Goal: Find specific page/section: Find specific page/section

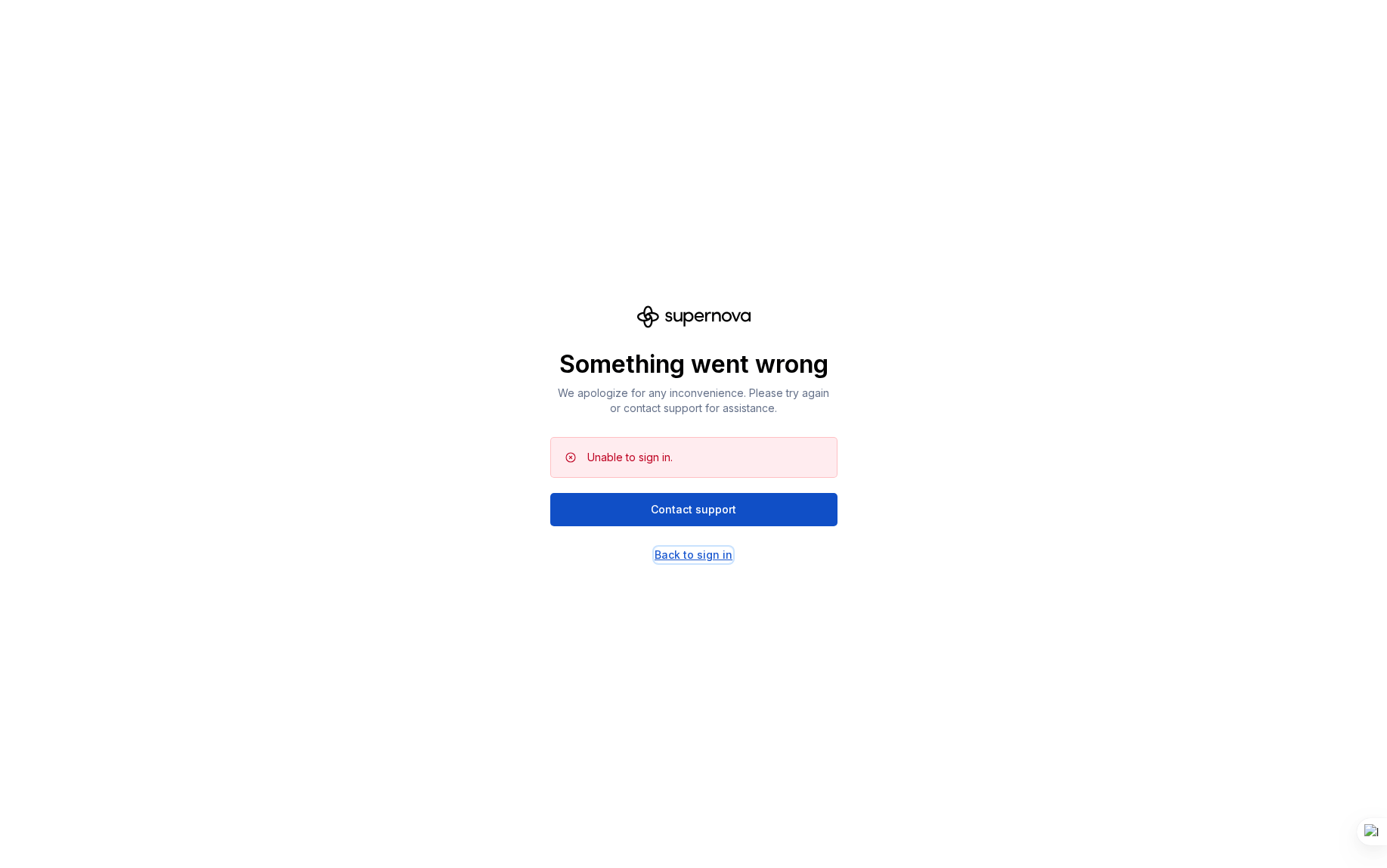
click at [711, 553] on div "Back to sign in" at bounding box center [693, 555] width 78 height 15
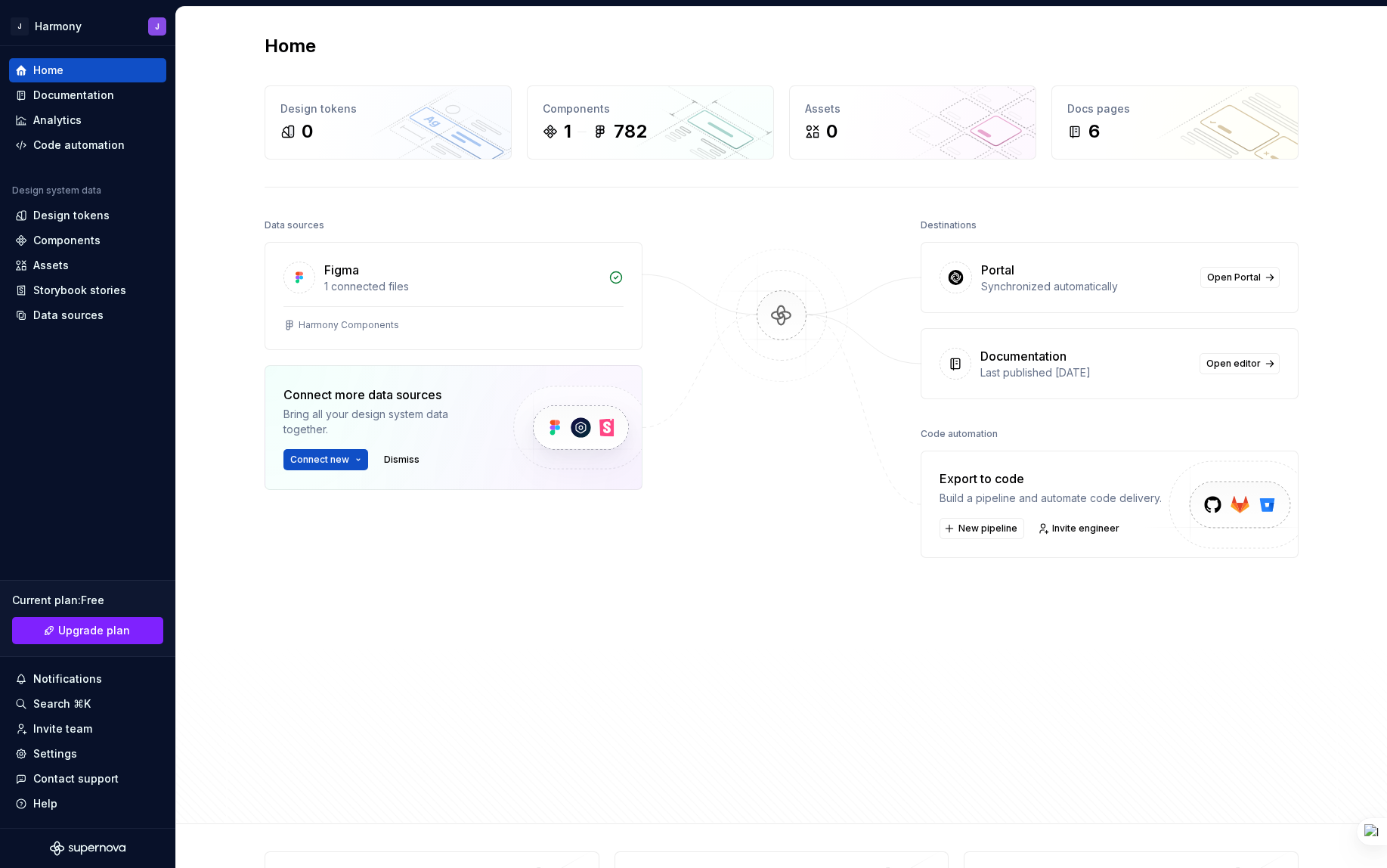
drag, startPoint x: 1248, startPoint y: 26, endPoint x: 1241, endPoint y: 20, distance: 9.2
click at [1248, 26] on div "Home Design tokens 0 Components 1 782 Assets 0 Docs pages 6 Data sources Figma …" at bounding box center [782, 415] width 1089 height 816
click at [822, 37] on div "Home" at bounding box center [782, 46] width 1034 height 24
click at [1004, 40] on div "Home" at bounding box center [782, 46] width 1034 height 24
click at [1001, 57] on div "Home Design tokens 0 Components 1 782 Assets 0 Docs pages 6 Data sources Figma …" at bounding box center [782, 415] width 1089 height 816
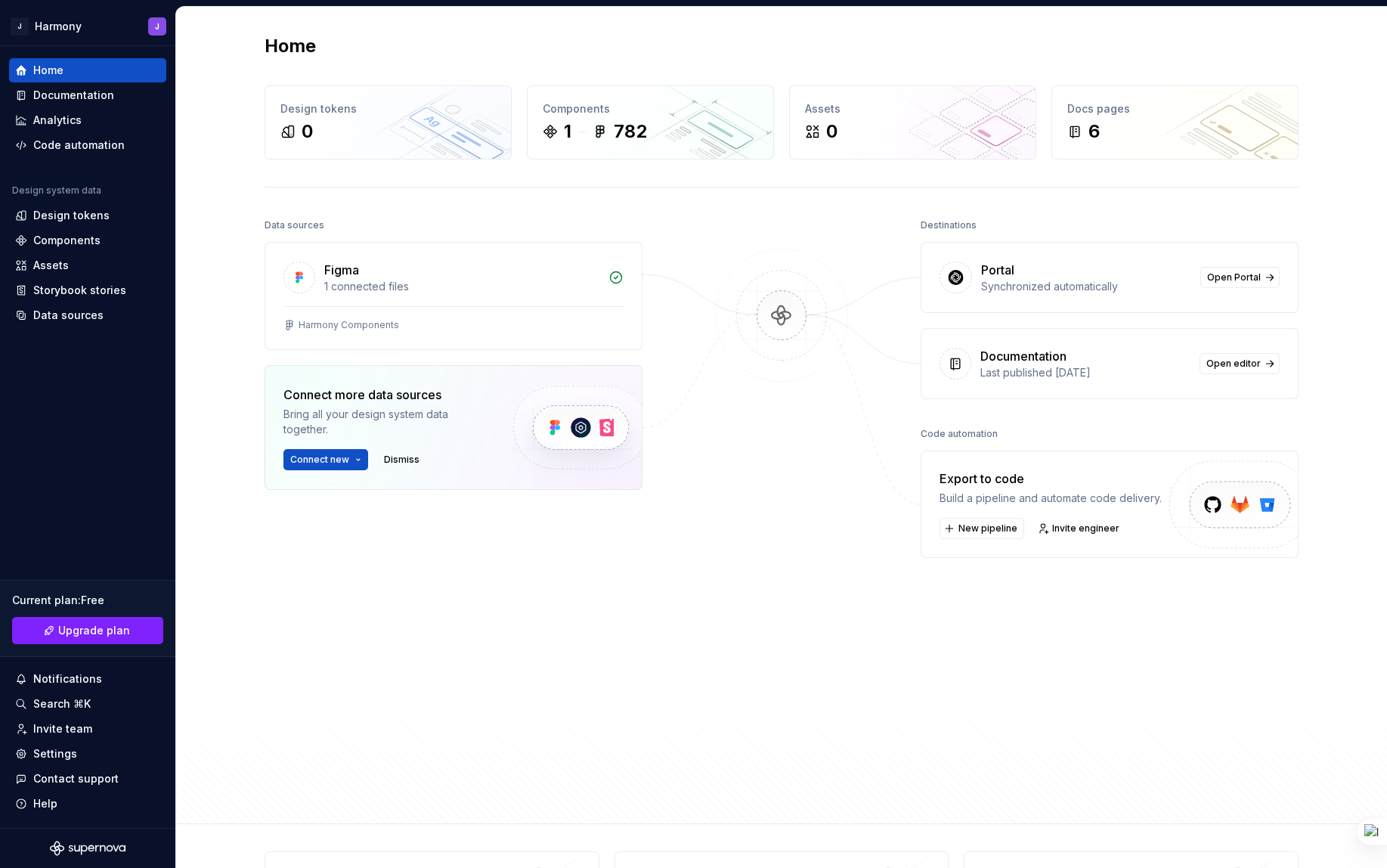
click at [1103, 41] on div "Home" at bounding box center [782, 46] width 1034 height 24
click at [694, 30] on div "Home Design tokens 0 Components 1 782 Assets 0 Docs pages 6 Data sources Figma …" at bounding box center [782, 415] width 1089 height 816
click at [444, 522] on div "Figma 1 connected files Harmony Components Connect more data sources Bring all …" at bounding box center [454, 404] width 378 height 324
click at [47, 242] on div "Components" at bounding box center [66, 240] width 67 height 15
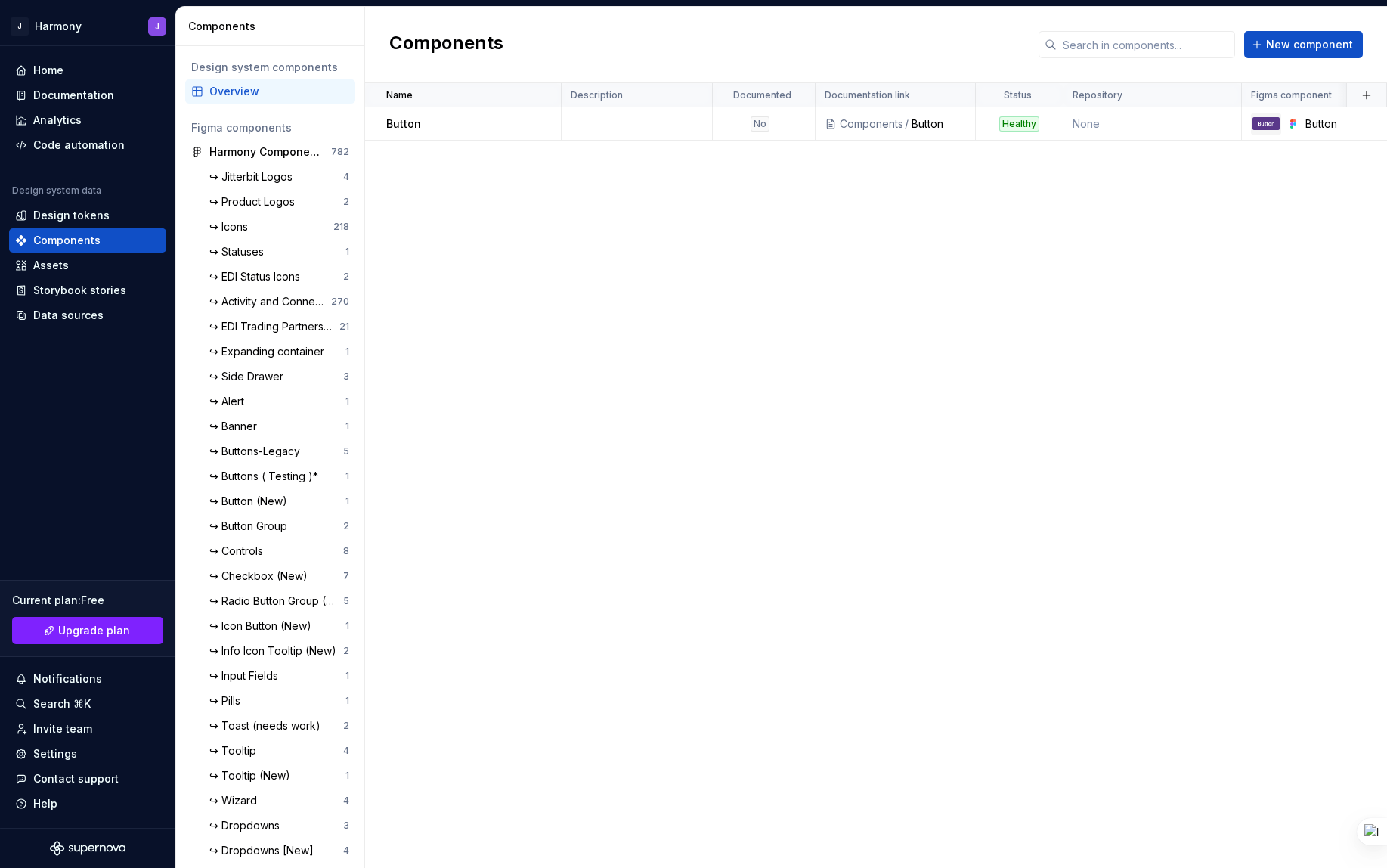
click at [925, 62] on div "Components New component" at bounding box center [877, 45] width 1022 height 77
click at [814, 10] on div "Components New component" at bounding box center [877, 45] width 1022 height 77
click at [792, 55] on div "Components New component" at bounding box center [877, 45] width 1022 height 77
click at [734, 54] on div "Components New component" at bounding box center [877, 45] width 1022 height 77
drag, startPoint x: 726, startPoint y: 66, endPoint x: 768, endPoint y: 61, distance: 42.3
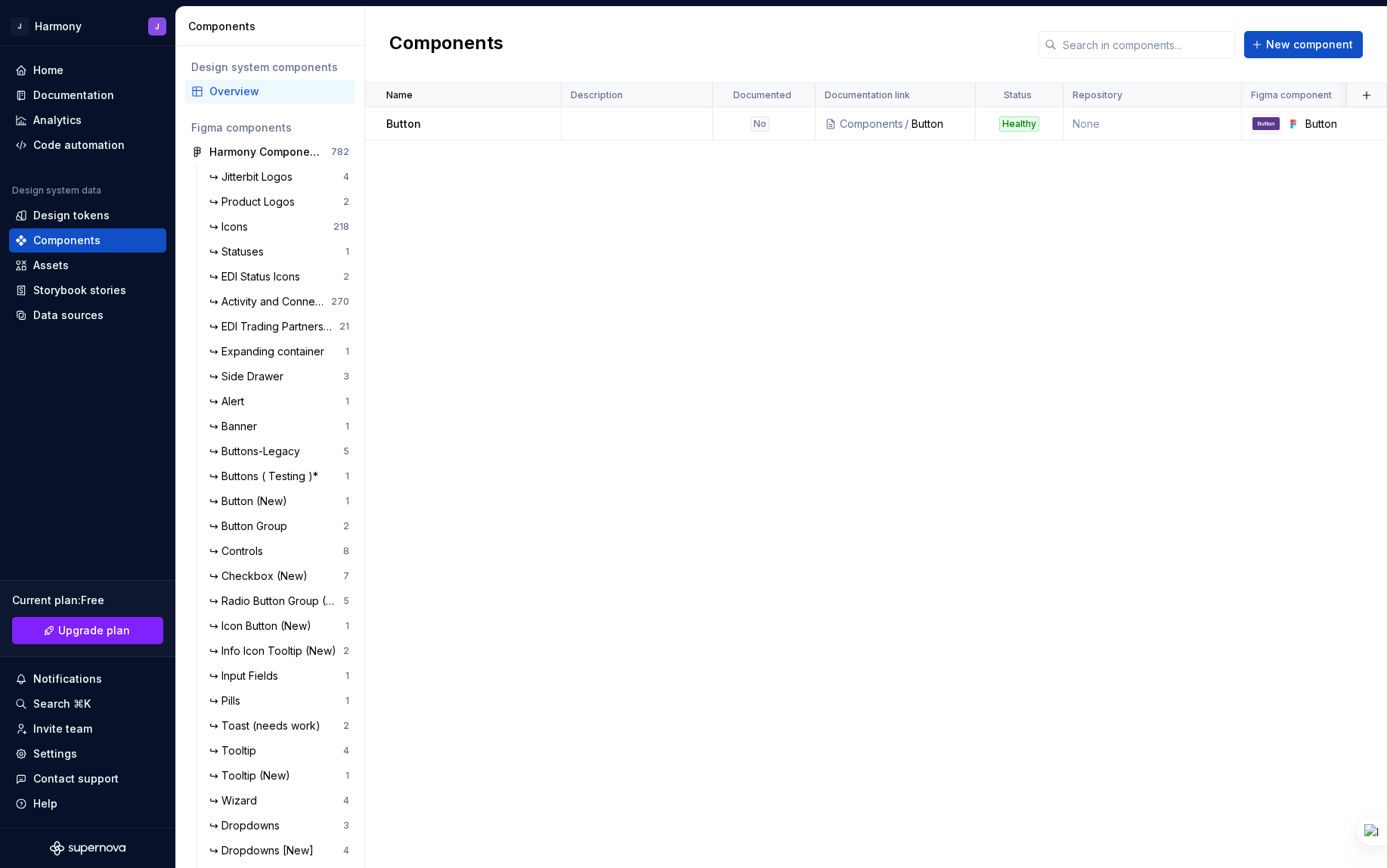
click at [726, 66] on div "Components New component" at bounding box center [877, 45] width 1022 height 77
click at [1263, 127] on img at bounding box center [1266, 124] width 27 height 13
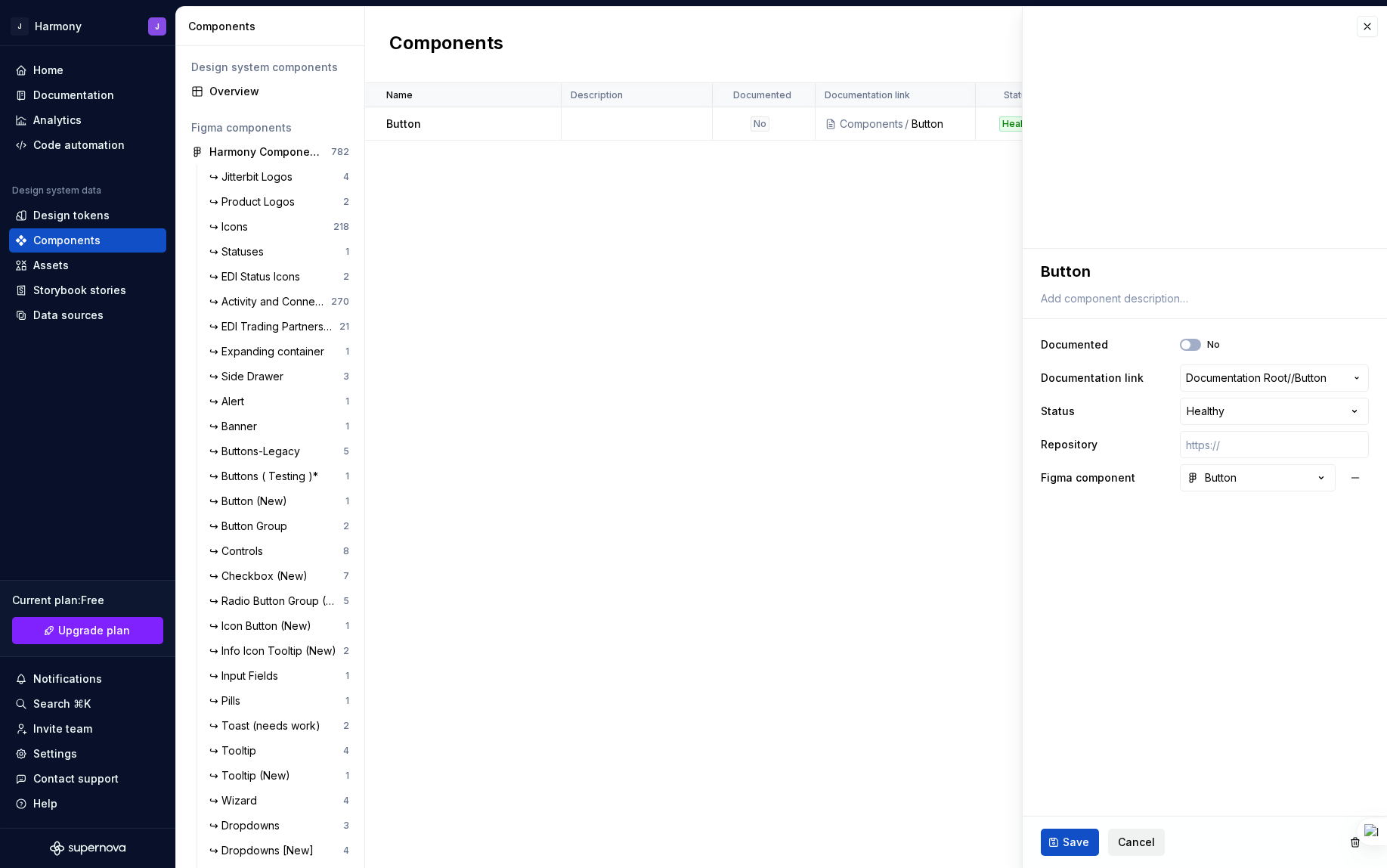
click at [1128, 836] on span "Cancel" at bounding box center [1136, 842] width 37 height 15
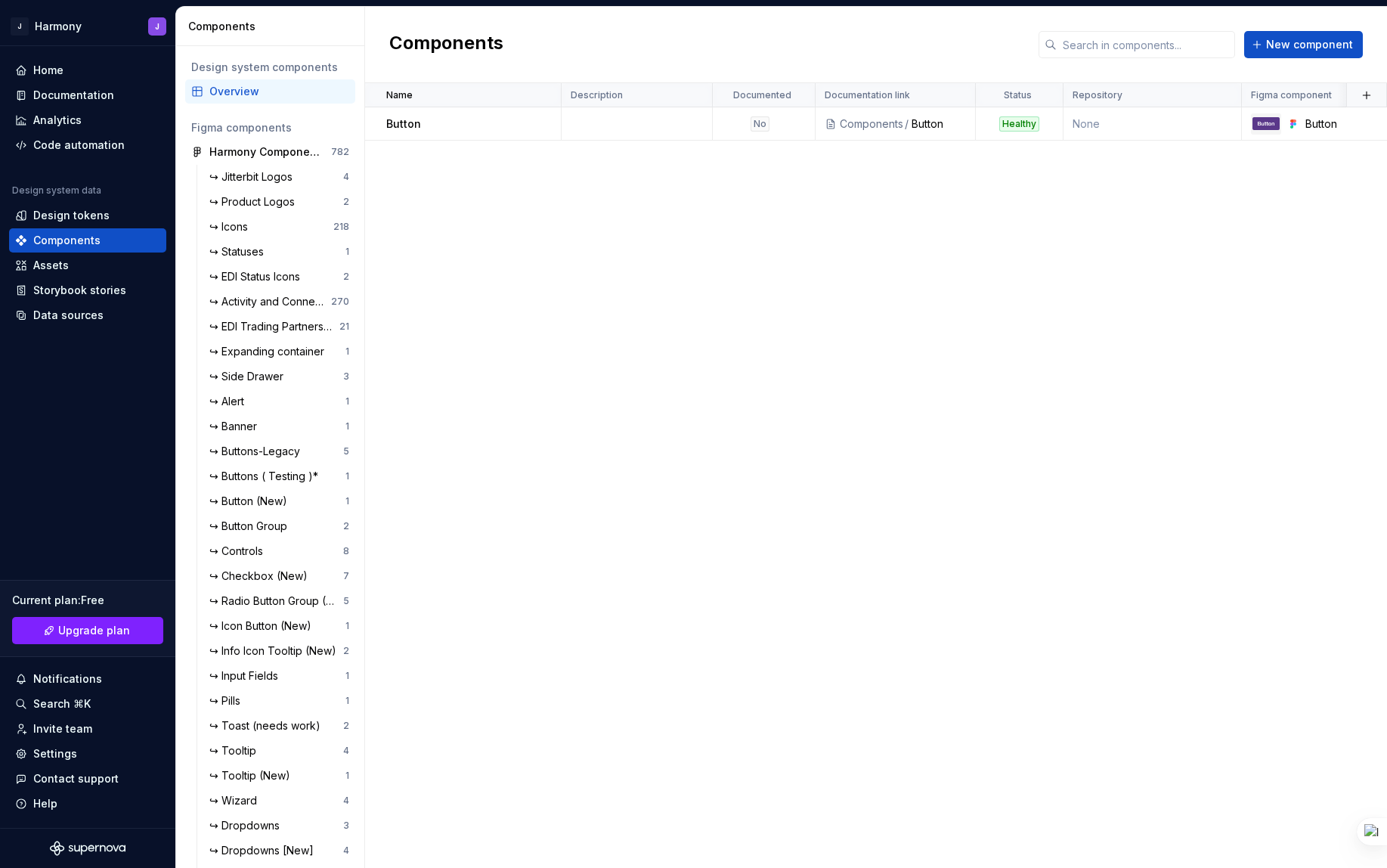
drag, startPoint x: 517, startPoint y: 415, endPoint x: 518, endPoint y: 398, distance: 17.0
click at [517, 414] on div "Name Description Documented Documentation link Status Repository Figma componen…" at bounding box center [877, 475] width 1022 height 785
click at [810, 43] on div "Components New component" at bounding box center [877, 45] width 1022 height 77
click at [839, 72] on div "Components New component" at bounding box center [877, 45] width 1022 height 77
click at [816, 46] on div "Components New component" at bounding box center [877, 45] width 1022 height 77
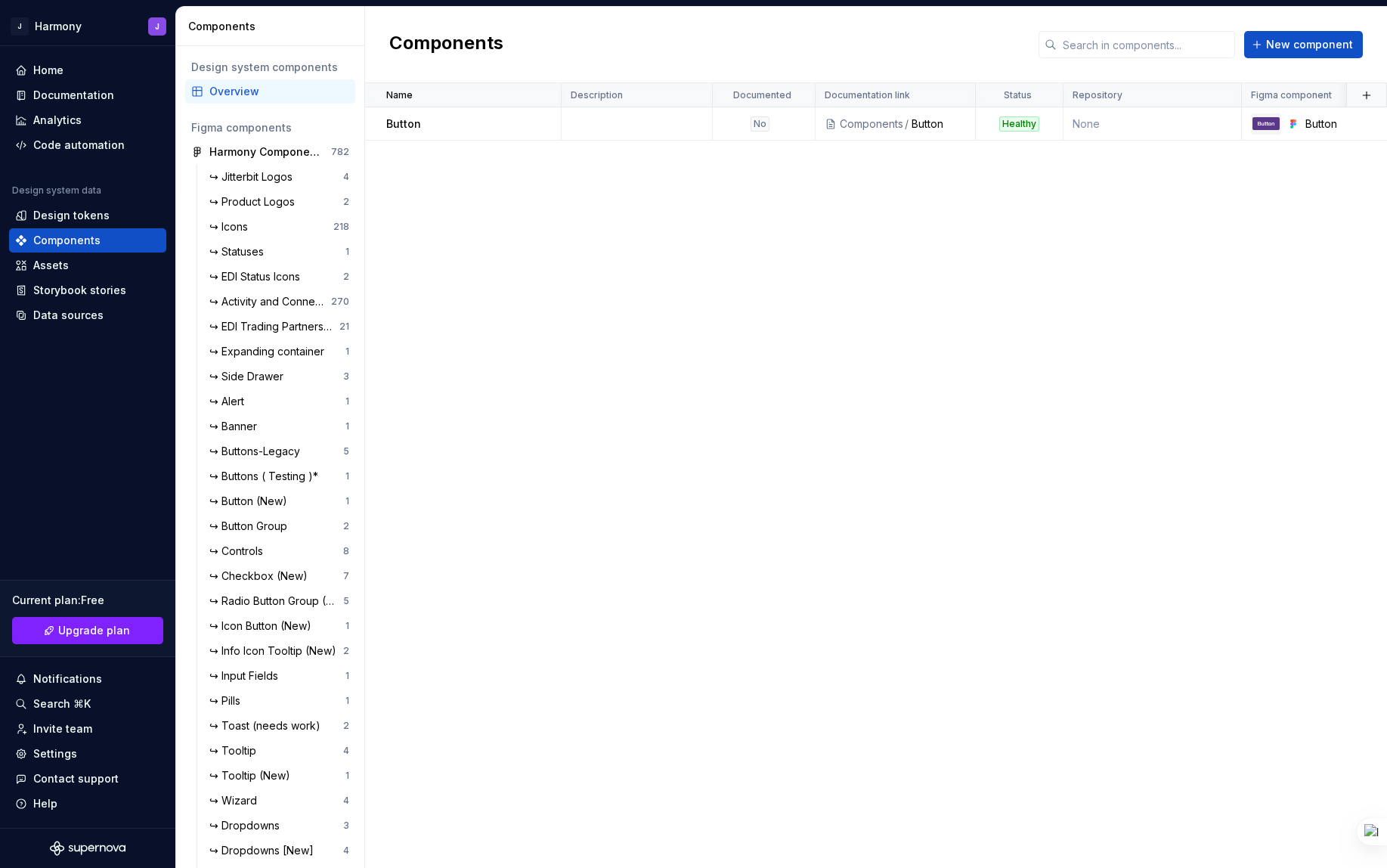
click at [868, 39] on div "Components New component" at bounding box center [877, 45] width 1022 height 77
click at [768, 42] on div "Components New component" at bounding box center [877, 45] width 1022 height 77
click at [727, 11] on div "Components New component" at bounding box center [877, 45] width 1022 height 77
click at [705, 50] on div "Components New component" at bounding box center [877, 45] width 1022 height 77
click at [876, 60] on div "Components New component" at bounding box center [877, 45] width 1022 height 77
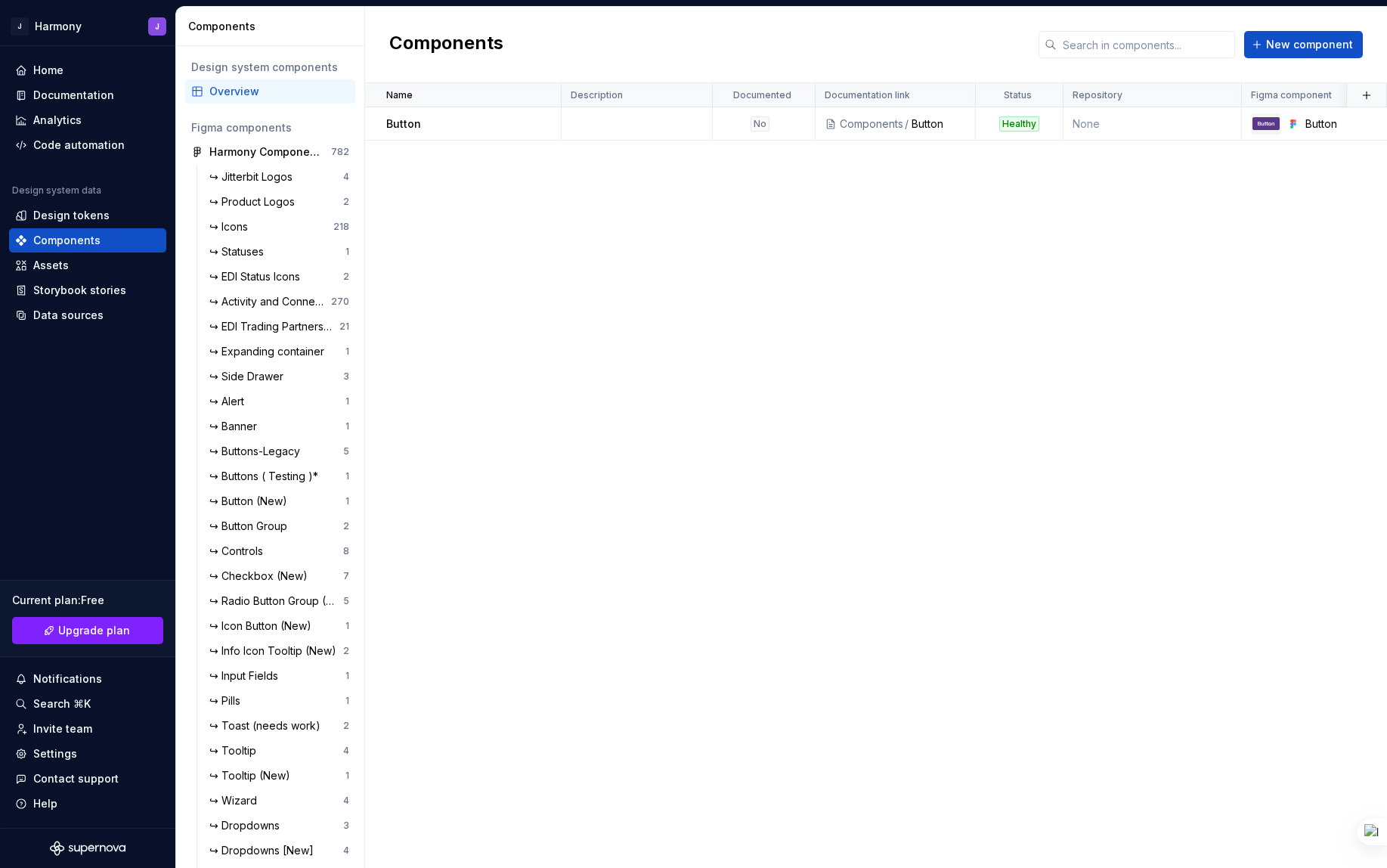
click at [855, 76] on div "Components New component" at bounding box center [877, 45] width 1022 height 77
click at [935, 22] on div "Components New component" at bounding box center [877, 45] width 1022 height 77
click at [895, 44] on div "Components New component" at bounding box center [877, 45] width 1022 height 77
click at [72, 72] on div "Home" at bounding box center [88, 71] width 145 height 15
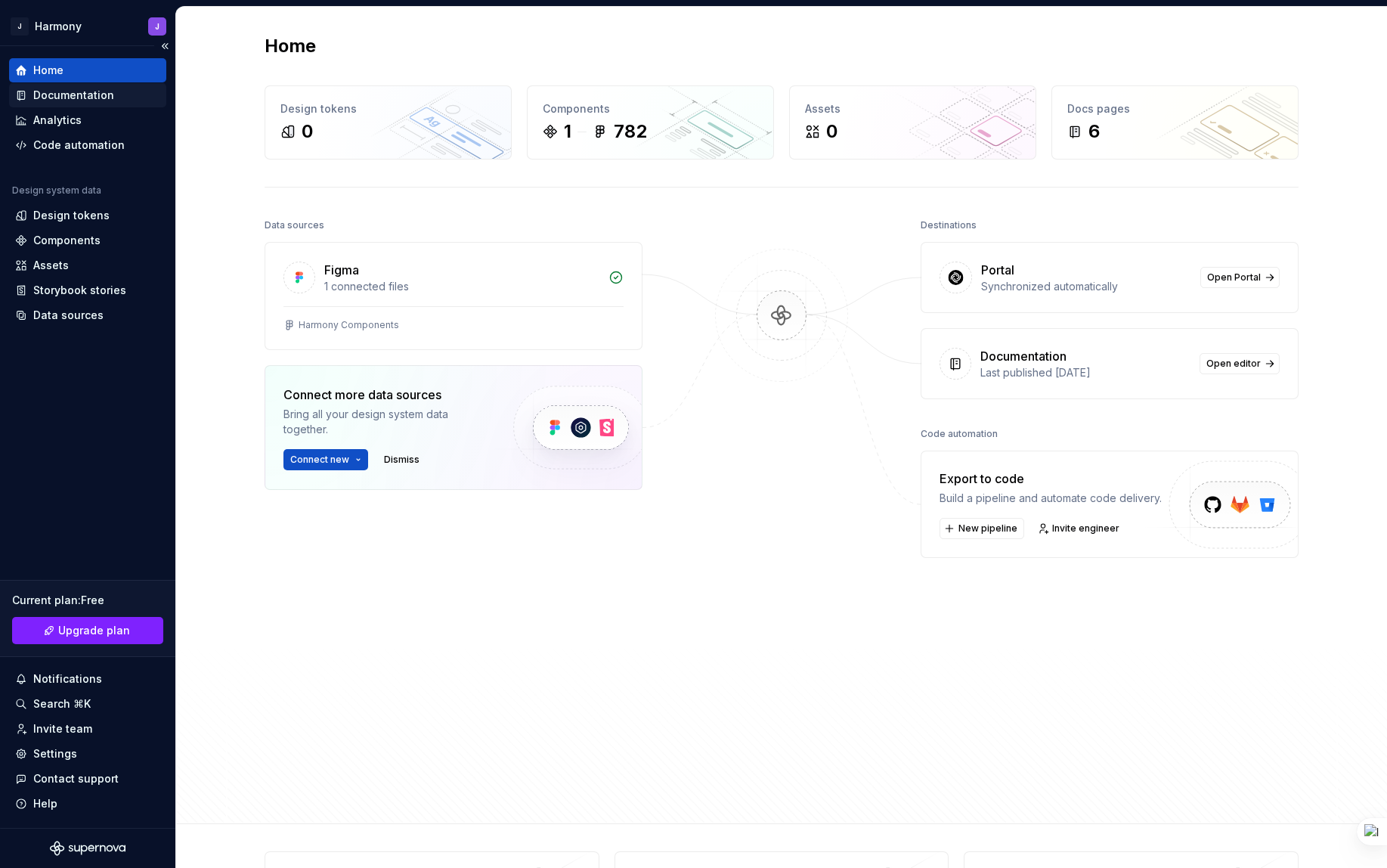
click at [82, 97] on div "Documentation" at bounding box center [73, 95] width 81 height 15
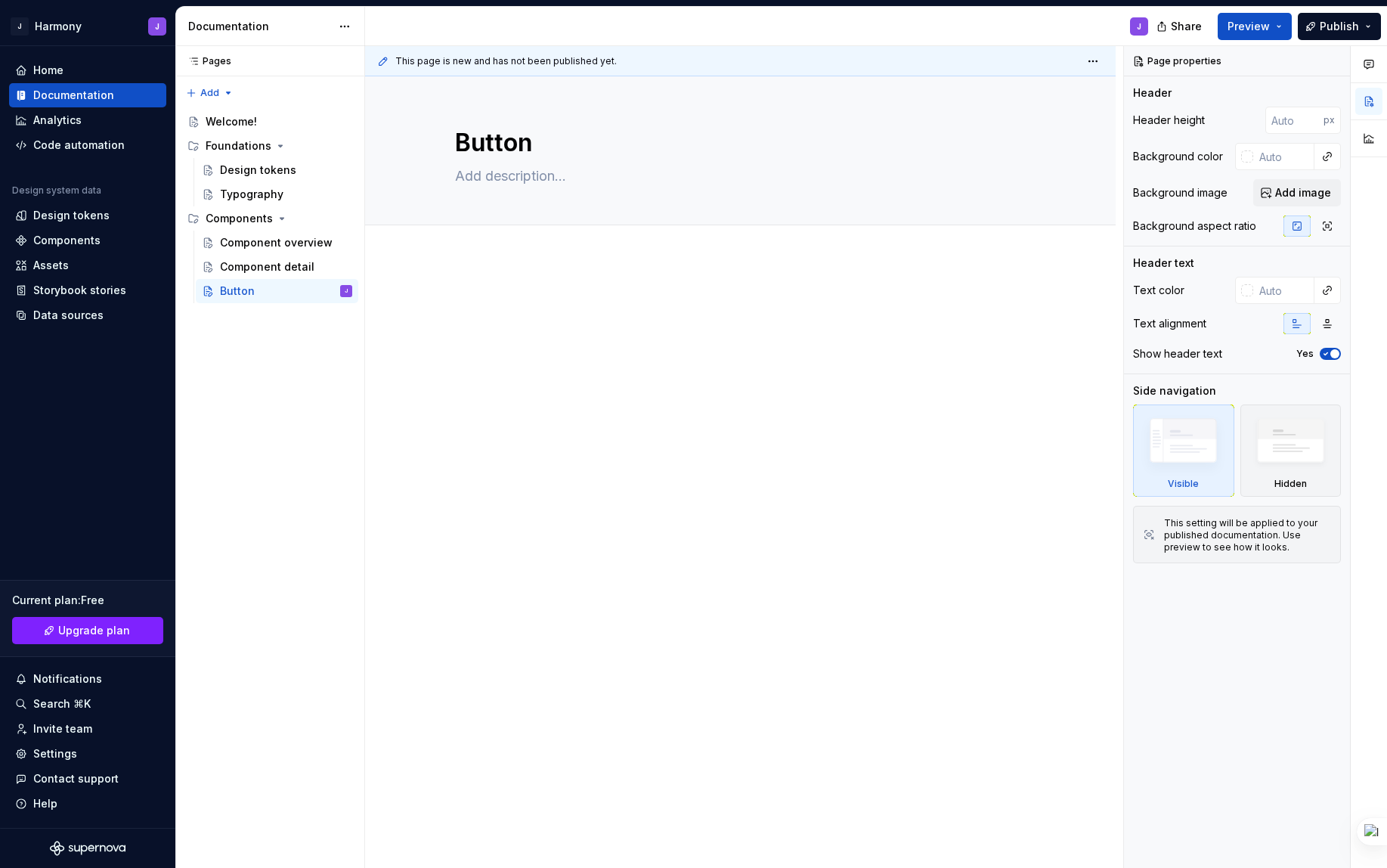
type textarea "*"
